Goal: Information Seeking & Learning: Find specific fact

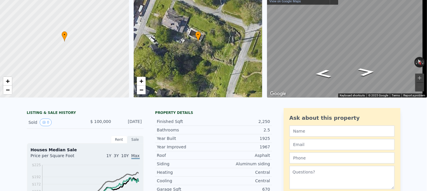
scroll to position [2, 0]
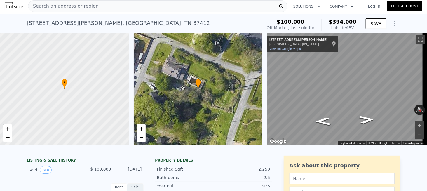
click at [77, 9] on div "Search an address or region" at bounding box center [63, 6] width 70 height 11
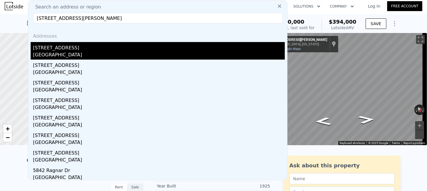
type input "[STREET_ADDRESS][PERSON_NAME]"
click at [50, 48] on div "[STREET_ADDRESS]" at bounding box center [159, 46] width 252 height 9
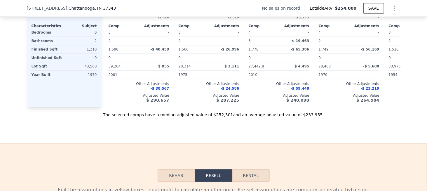
scroll to position [672, 0]
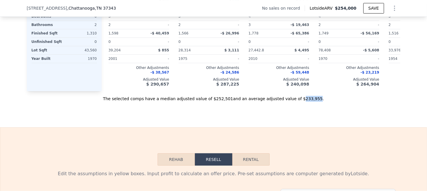
drag, startPoint x: 288, startPoint y: 105, endPoint x: 301, endPoint y: 107, distance: 13.2
click at [301, 102] on div "The selected comps have a median adjusted value of $252,501 and an average adju…" at bounding box center [214, 96] width 374 height 11
copy div "233,955"
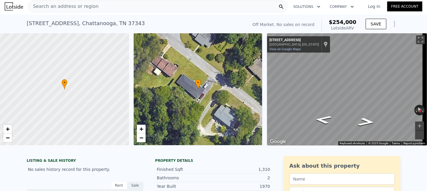
scroll to position [0, 0]
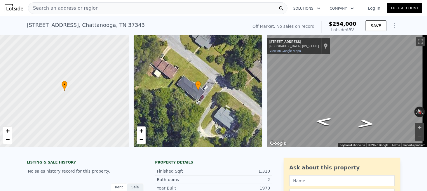
click at [55, 7] on span "Search an address or region" at bounding box center [63, 8] width 70 height 7
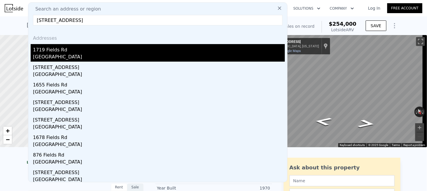
type input "[STREET_ADDRESS]"
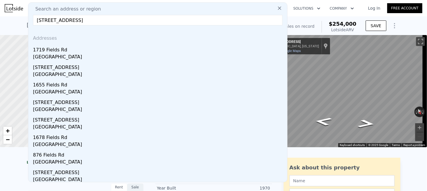
drag, startPoint x: 58, startPoint y: 50, endPoint x: 38, endPoint y: 0, distance: 53.0
click at [57, 50] on div "1719 Fields Rd" at bounding box center [159, 48] width 252 height 9
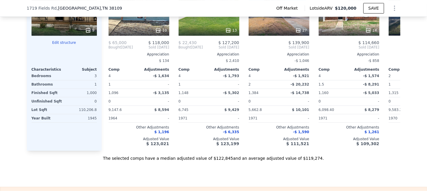
scroll to position [699, 0]
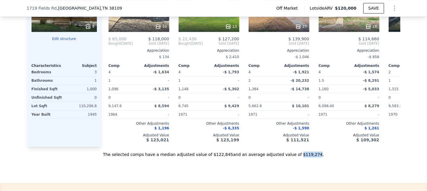
drag, startPoint x: 287, startPoint y: 150, endPoint x: 301, endPoint y: 151, distance: 13.7
click at [301, 151] on div "The selected comps have a median adjusted value of $122,845 and an average adju…" at bounding box center [214, 152] width 374 height 11
copy div "$119,274"
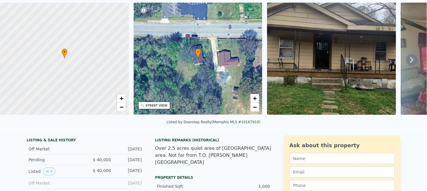
scroll to position [0, 0]
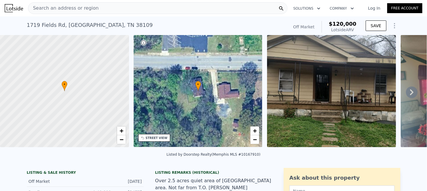
click at [107, 8] on div "Search an address or region" at bounding box center [158, 8] width 260 height 12
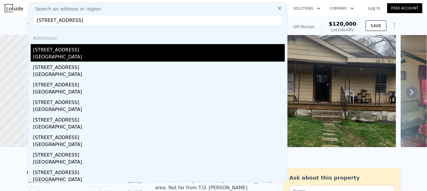
type input "[STREET_ADDRESS]"
click at [58, 50] on div "[STREET_ADDRESS]" at bounding box center [159, 48] width 252 height 9
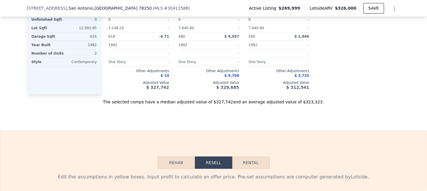
scroll to position [669, 0]
